Goal: Task Accomplishment & Management: Use online tool/utility

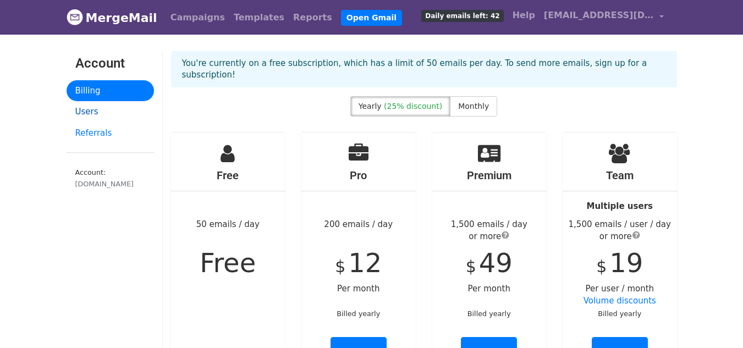
click at [90, 106] on link "Users" at bounding box center [110, 111] width 87 height 21
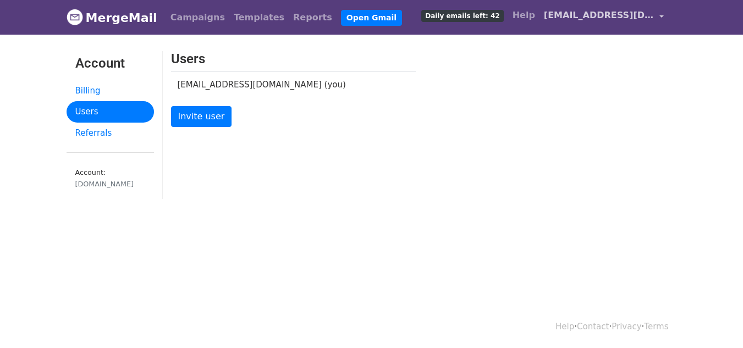
click at [596, 17] on span "info@keytton.com" at bounding box center [599, 15] width 110 height 13
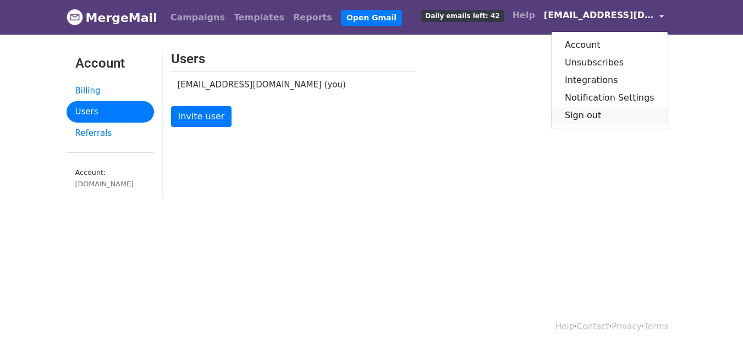
click at [606, 112] on link "Sign out" at bounding box center [610, 116] width 116 height 18
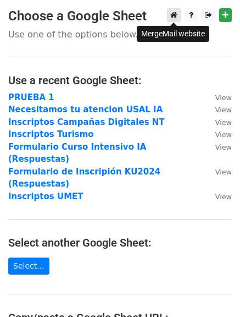
click at [174, 17] on icon at bounding box center [174, 15] width 7 height 8
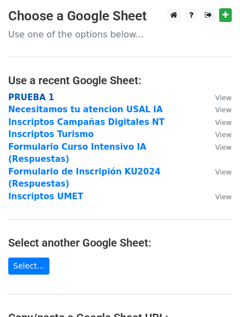
click at [45, 94] on strong "PRUEBA 1" at bounding box center [31, 97] width 46 height 10
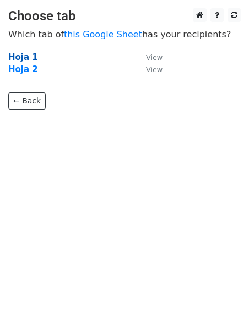
click at [20, 54] on strong "Hoja 1" at bounding box center [23, 57] width 30 height 10
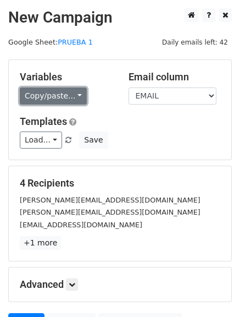
click at [60, 99] on link "Copy/paste..." at bounding box center [53, 95] width 67 height 17
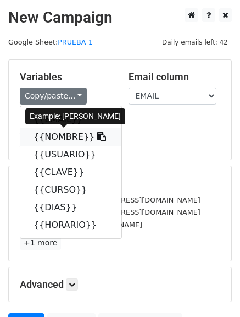
click at [41, 140] on link "{{NOMBRE}}" at bounding box center [70, 137] width 101 height 18
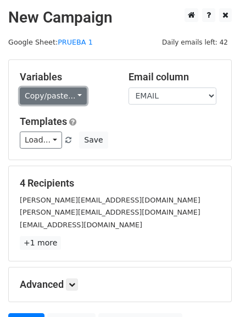
click at [45, 95] on link "Copy/paste..." at bounding box center [53, 95] width 67 height 17
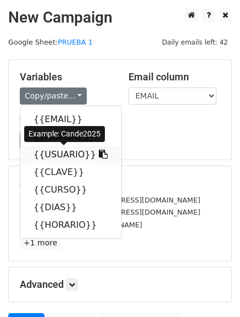
click at [70, 158] on link "{{USUARIO}}" at bounding box center [70, 155] width 101 height 18
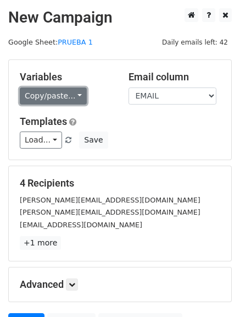
click at [80, 96] on link "Copy/paste..." at bounding box center [53, 95] width 67 height 17
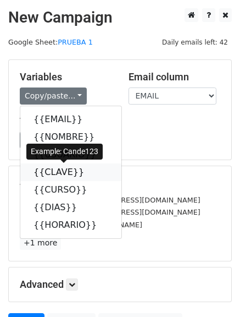
click at [41, 174] on link "{{CLAVE}}" at bounding box center [70, 172] width 101 height 18
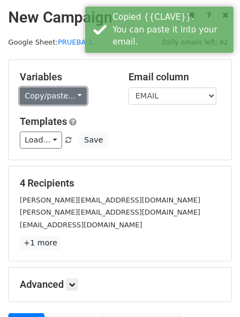
click at [61, 98] on link "Copy/paste..." at bounding box center [53, 95] width 67 height 17
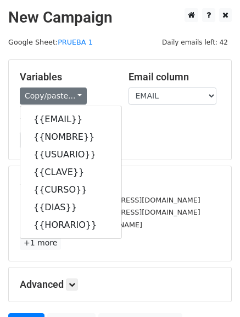
click at [135, 141] on div "Load... Encuesta intermedia Campañas digitales 2 Bienvenida al curso de ciberse…" at bounding box center [120, 140] width 217 height 17
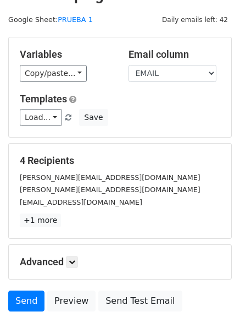
scroll to position [55, 0]
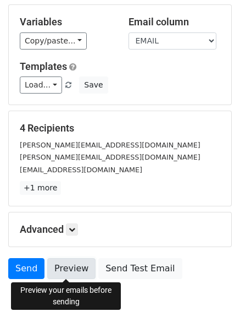
click at [57, 270] on link "Preview" at bounding box center [71, 268] width 48 height 21
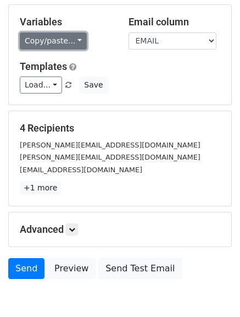
click at [42, 41] on link "Copy/paste..." at bounding box center [53, 40] width 67 height 17
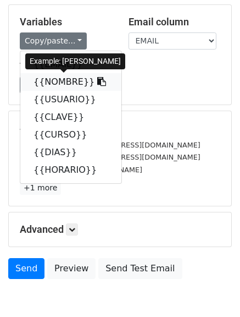
click at [57, 77] on link "{{NOMBRE}}" at bounding box center [70, 82] width 101 height 18
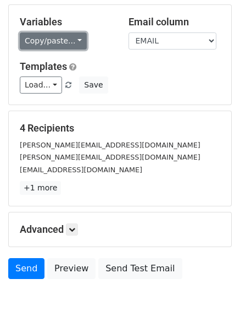
click at [50, 42] on link "Copy/paste..." at bounding box center [53, 40] width 67 height 17
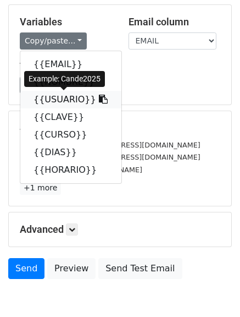
click at [61, 94] on link "{{USUARIO}}" at bounding box center [70, 100] width 101 height 18
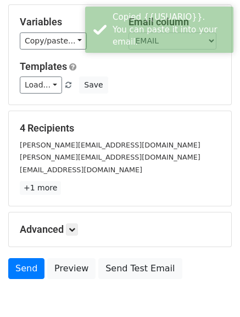
click at [60, 50] on div "Variables Copy/paste... {{EMAIL}} {{NOMBRE}} {{USUARIO}} {{CLAVE}} {{CURSO}} {{…" at bounding box center [120, 55] width 223 height 100
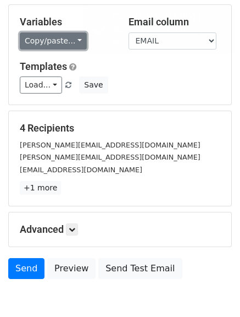
click at [66, 46] on link "Copy/paste..." at bounding box center [53, 40] width 67 height 17
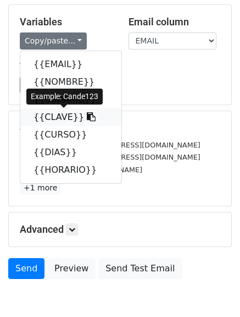
click at [70, 112] on link "{{CLAVE}}" at bounding box center [70, 117] width 101 height 18
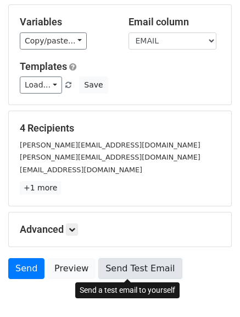
click at [106, 267] on link "Send Test Email" at bounding box center [140, 268] width 84 height 21
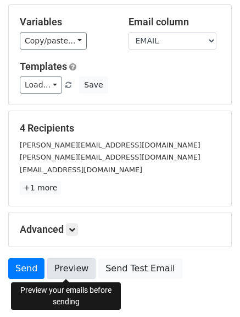
click at [72, 269] on link "Preview" at bounding box center [71, 268] width 48 height 21
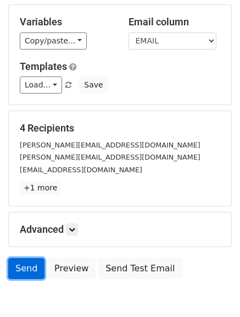
click at [37, 271] on link "Send" at bounding box center [26, 268] width 36 height 21
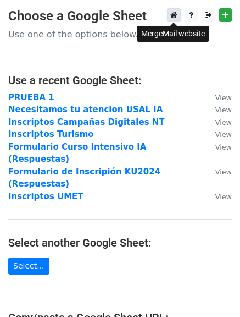
click at [173, 17] on icon at bounding box center [174, 15] width 7 height 8
